Goal: Task Accomplishment & Management: Use online tool/utility

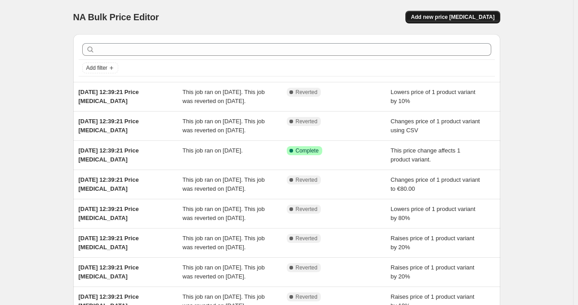
click at [477, 16] on span "Add new price [MEDICAL_DATA]" at bounding box center [453, 16] width 84 height 7
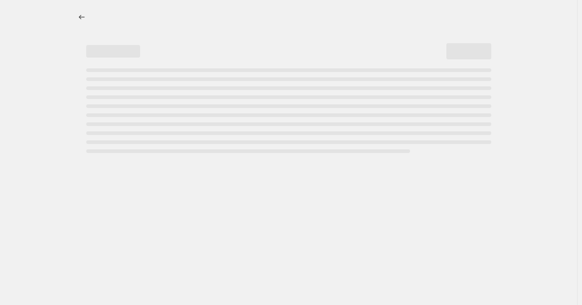
select select "percentage"
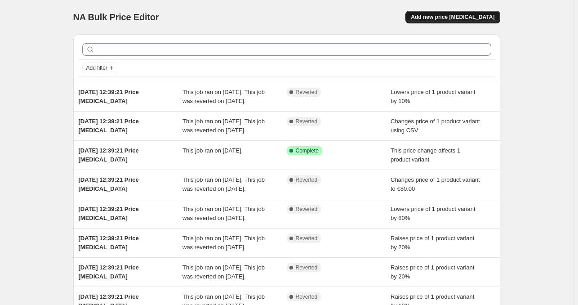
click at [463, 20] on span "Add new price [MEDICAL_DATA]" at bounding box center [453, 16] width 84 height 7
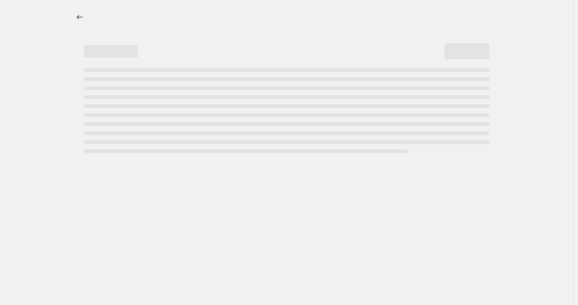
select select "percentage"
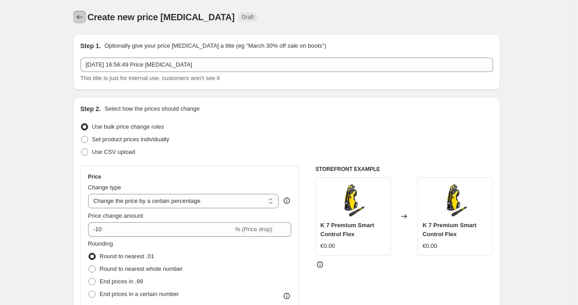
click at [79, 19] on icon "Price change jobs" at bounding box center [79, 17] width 9 height 9
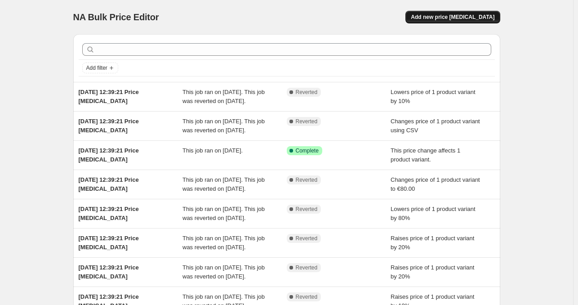
click at [468, 19] on span "Add new price [MEDICAL_DATA]" at bounding box center [453, 16] width 84 height 7
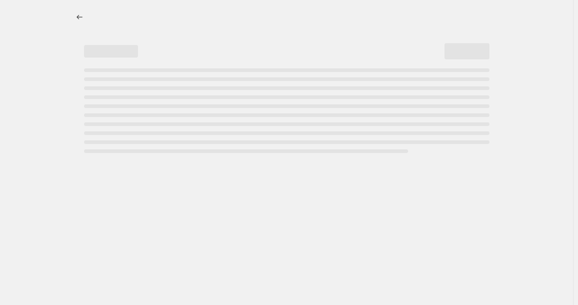
select select "percentage"
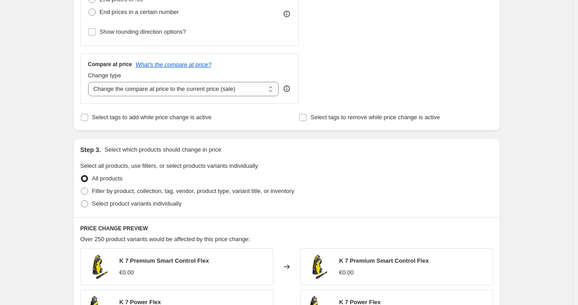
scroll to position [278, 0]
